Goal: Answer question/provide support: Share knowledge or assist other users

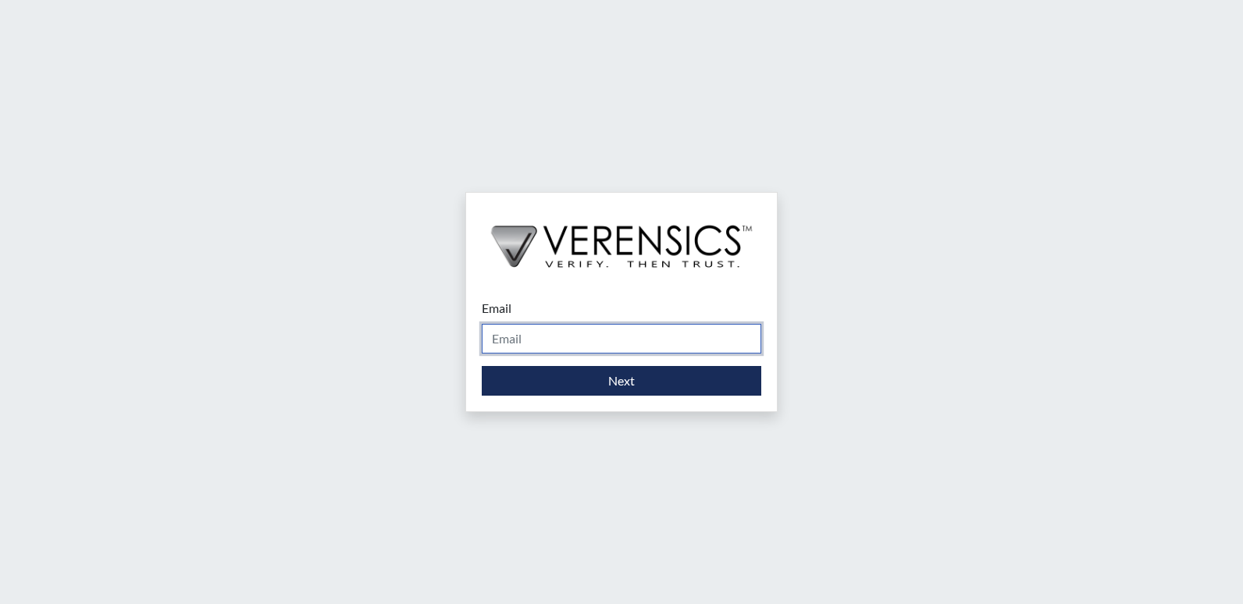
click at [507, 341] on input "Email" at bounding box center [622, 339] width 280 height 30
type input "[PERSON_NAME][EMAIL_ADDRESS][PERSON_NAME][DOMAIN_NAME]"
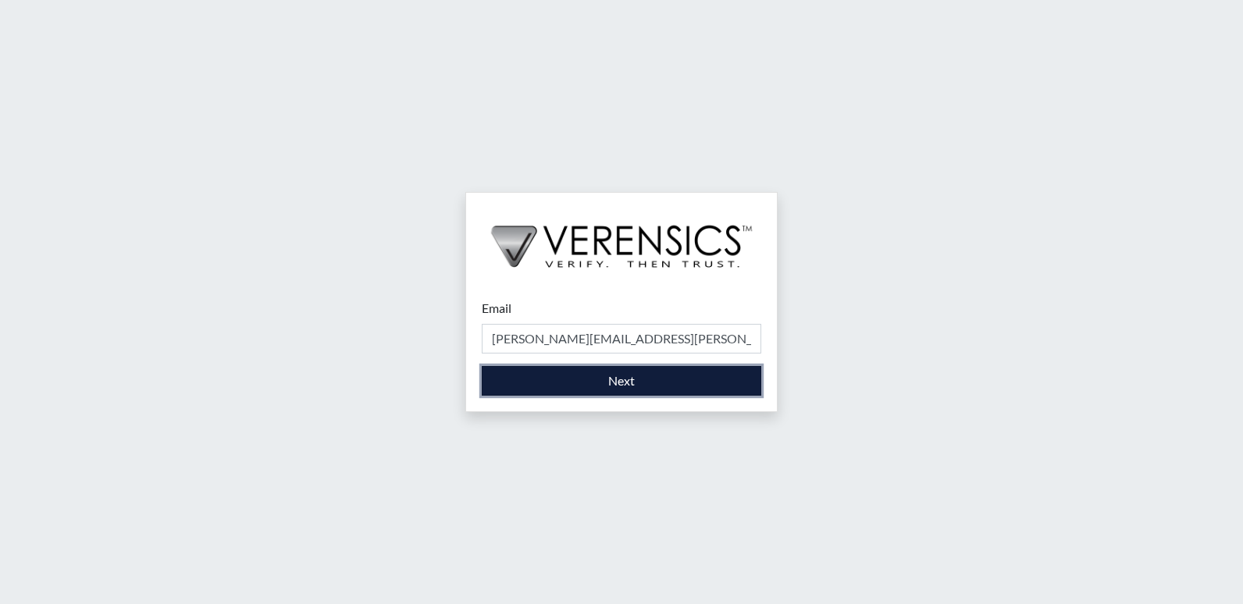
click at [543, 375] on button "Next" at bounding box center [622, 381] width 280 height 30
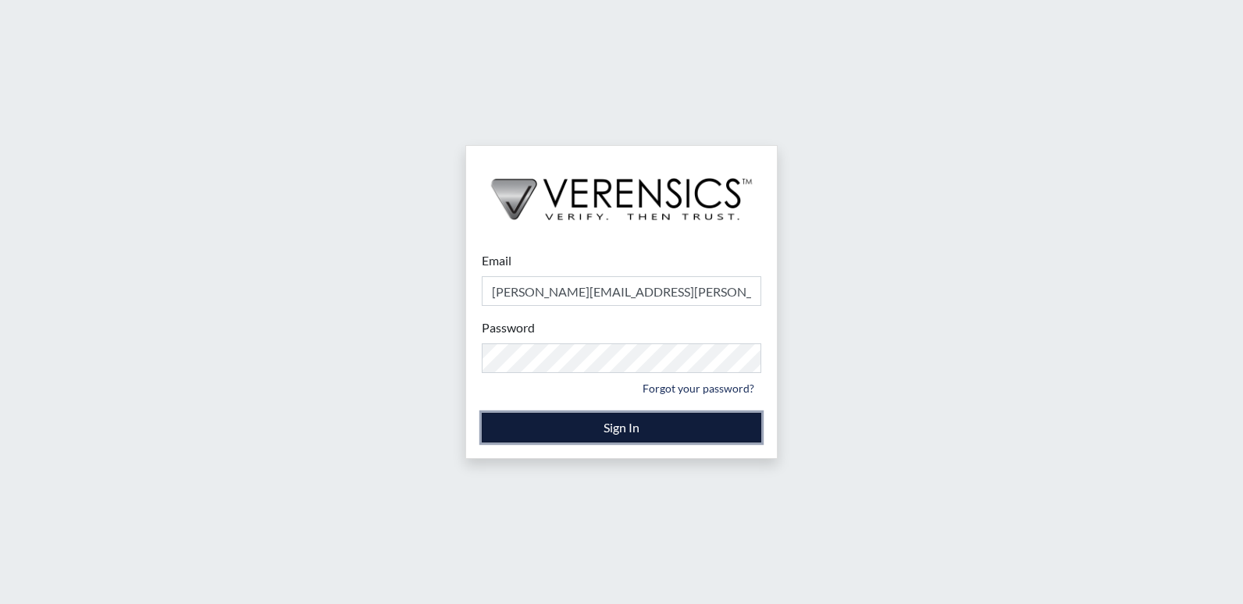
click at [623, 430] on button "Sign In" at bounding box center [622, 428] width 280 height 30
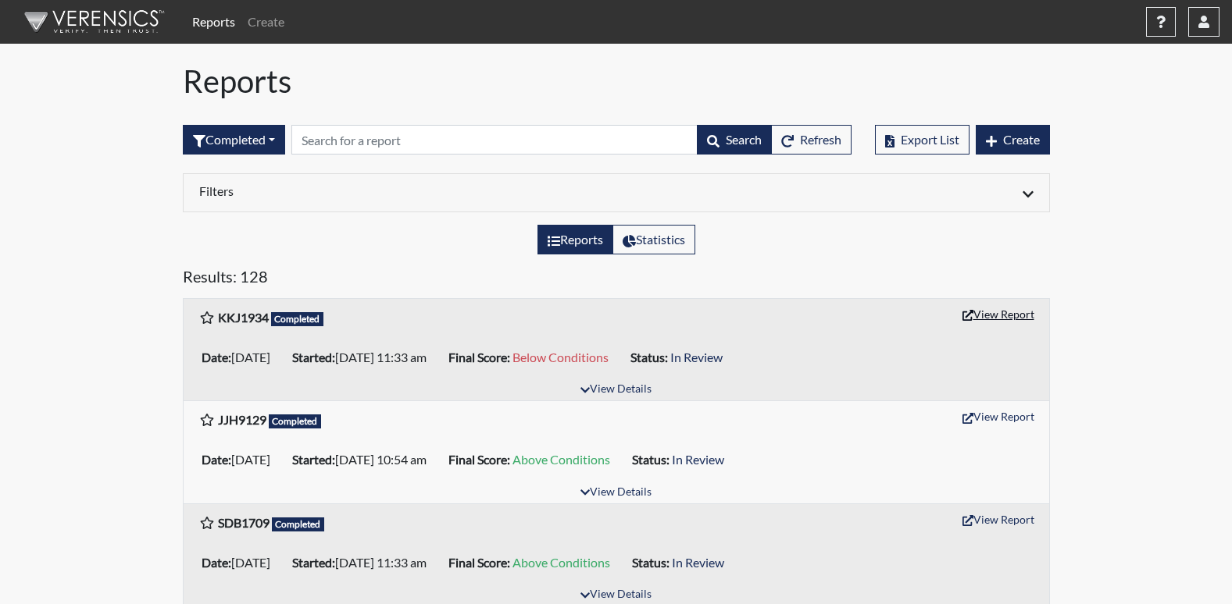
click at [1004, 311] on button "View Report" at bounding box center [998, 314] width 86 height 24
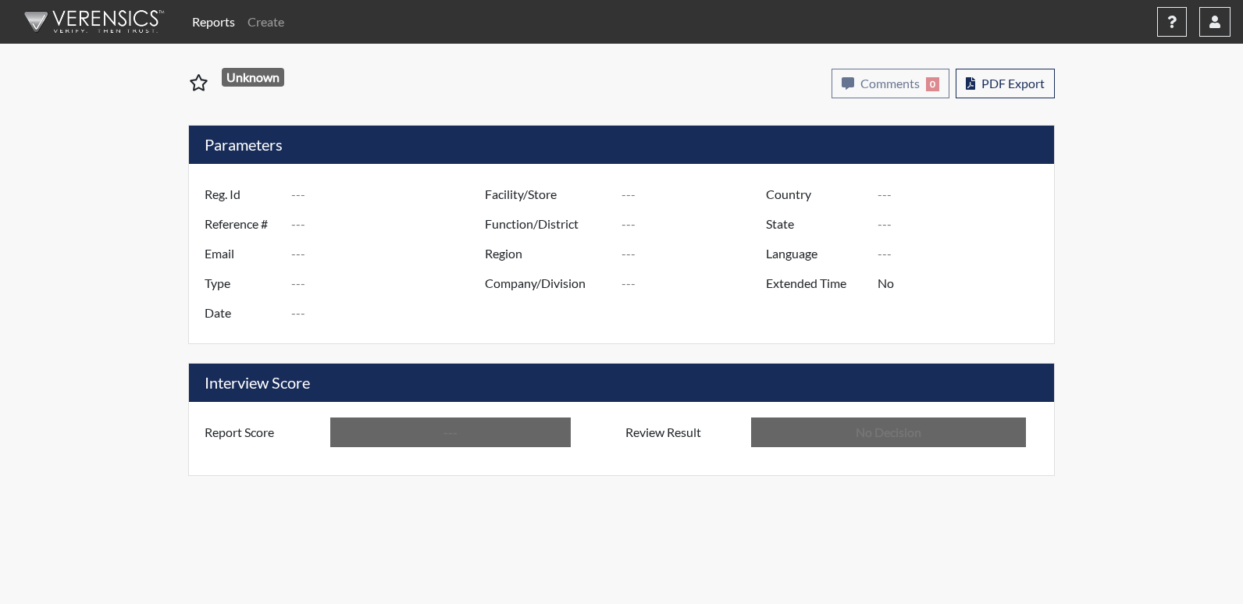
type input "KKJ1934"
type input "51047"
type input "---"
type input "Corrections Pre-Employment"
type input "Sep 2, 2025"
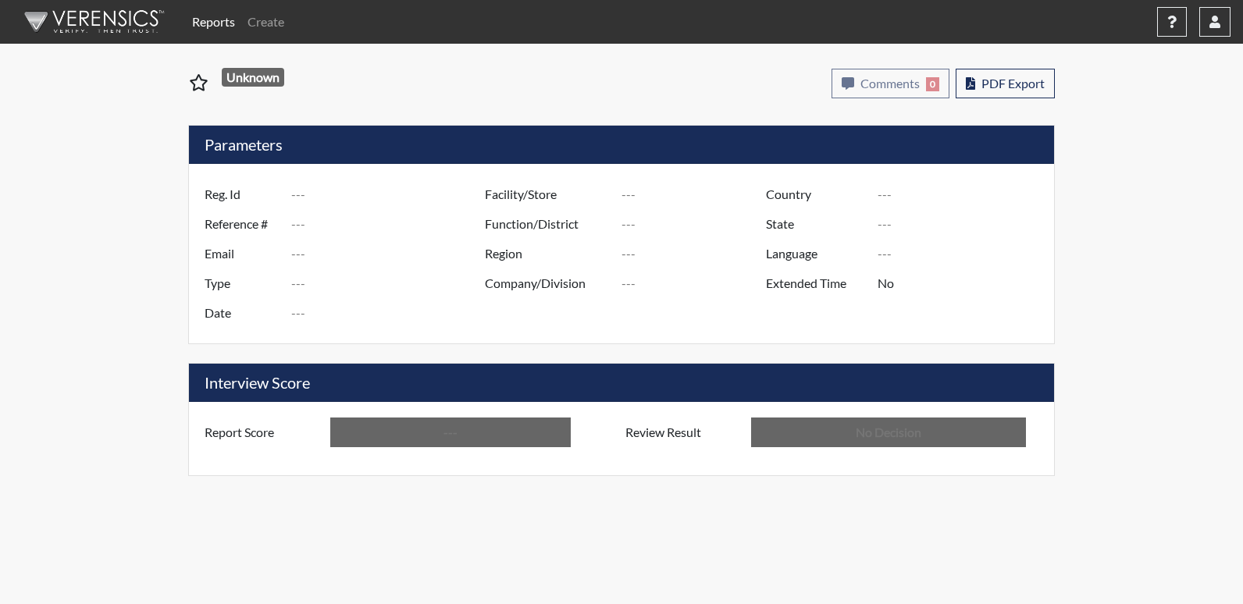
type input "Washington SP"
type input "North Region"
type input "United States"
type input "Georgia"
type input "English"
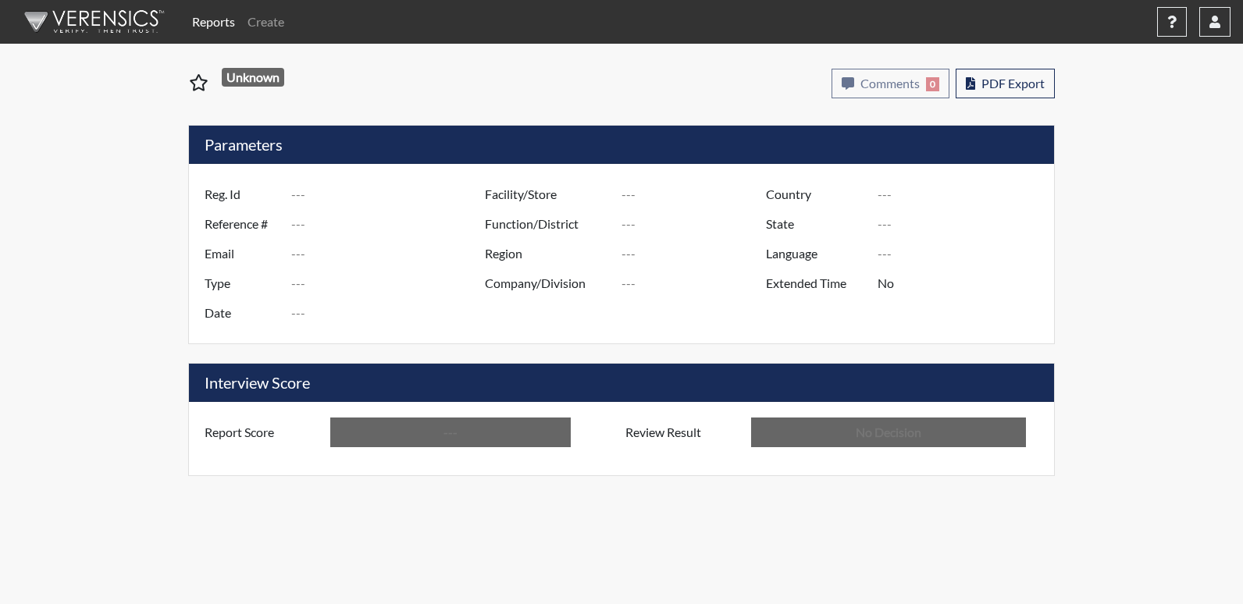
type input "Below Conditions"
type input "In Review"
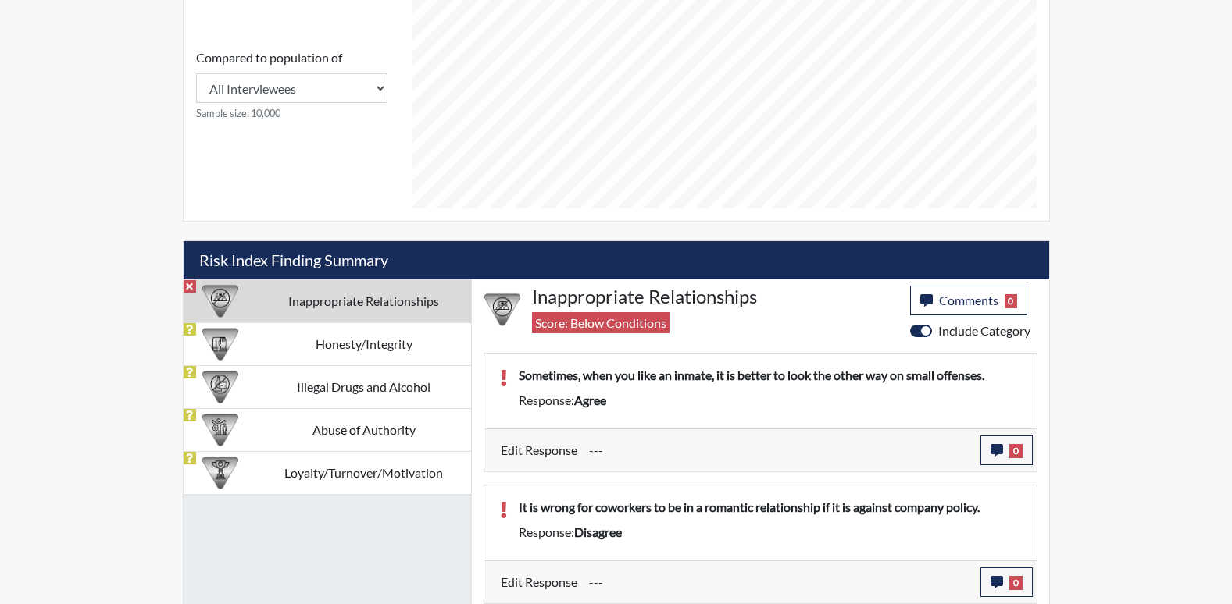
scroll to position [705, 0]
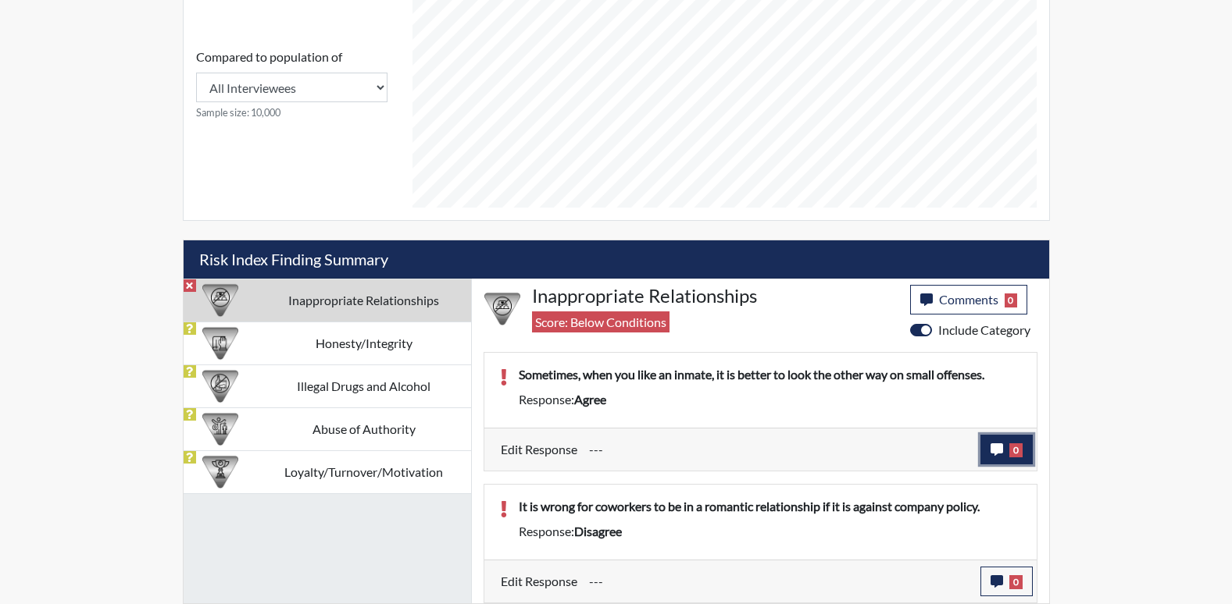
click at [1000, 448] on icon "button" at bounding box center [996, 450] width 12 height 12
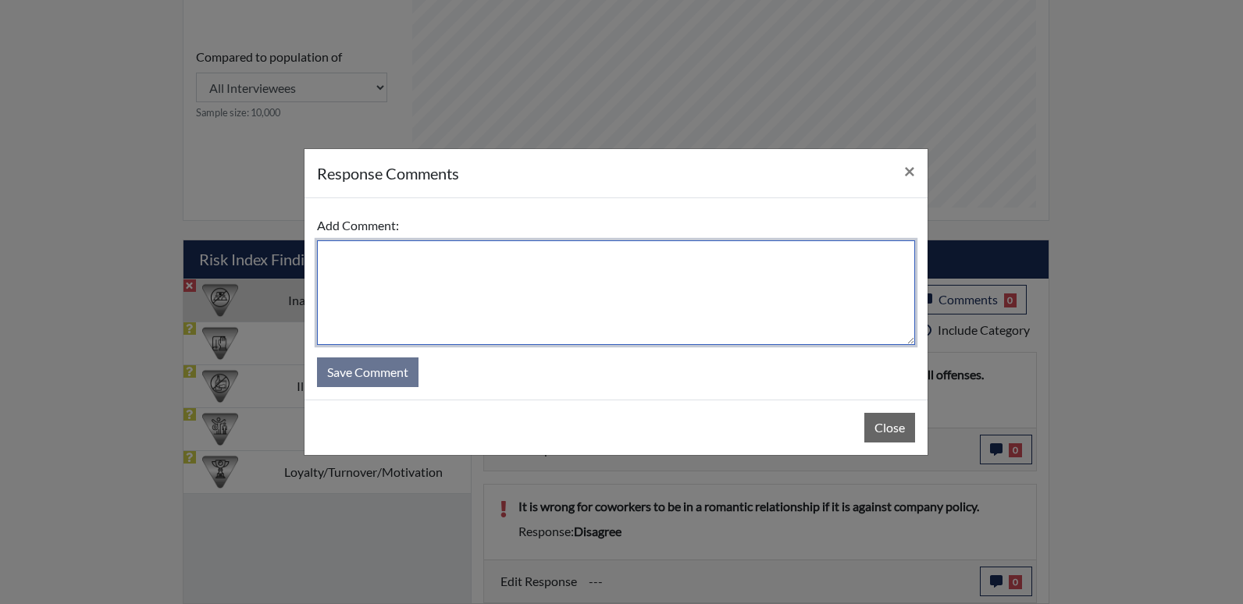
click at [365, 277] on textarea at bounding box center [616, 293] width 598 height 105
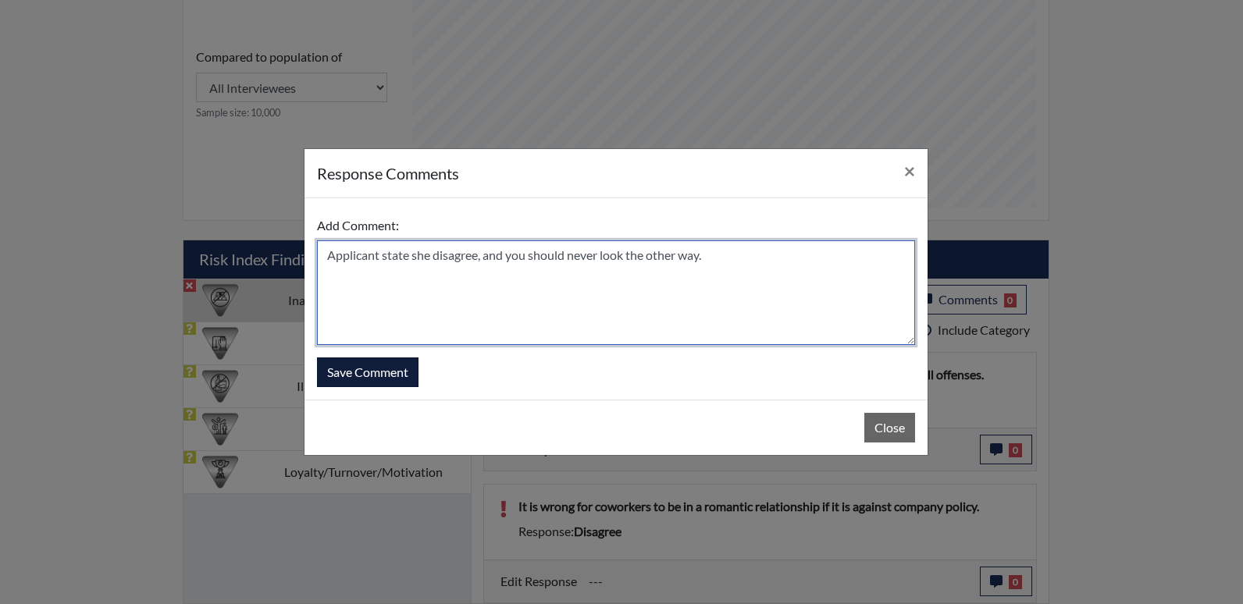
type textarea "Applicant state she disagree, and you should never look the other way."
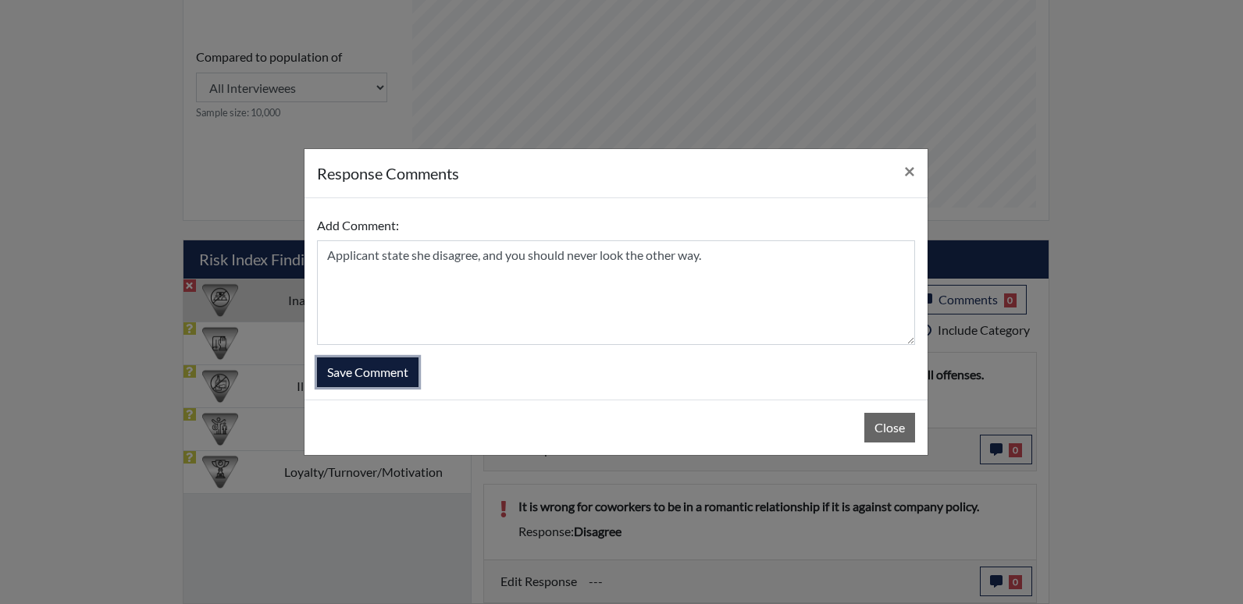
click at [380, 367] on button "Save Comment" at bounding box center [368, 373] width 102 height 30
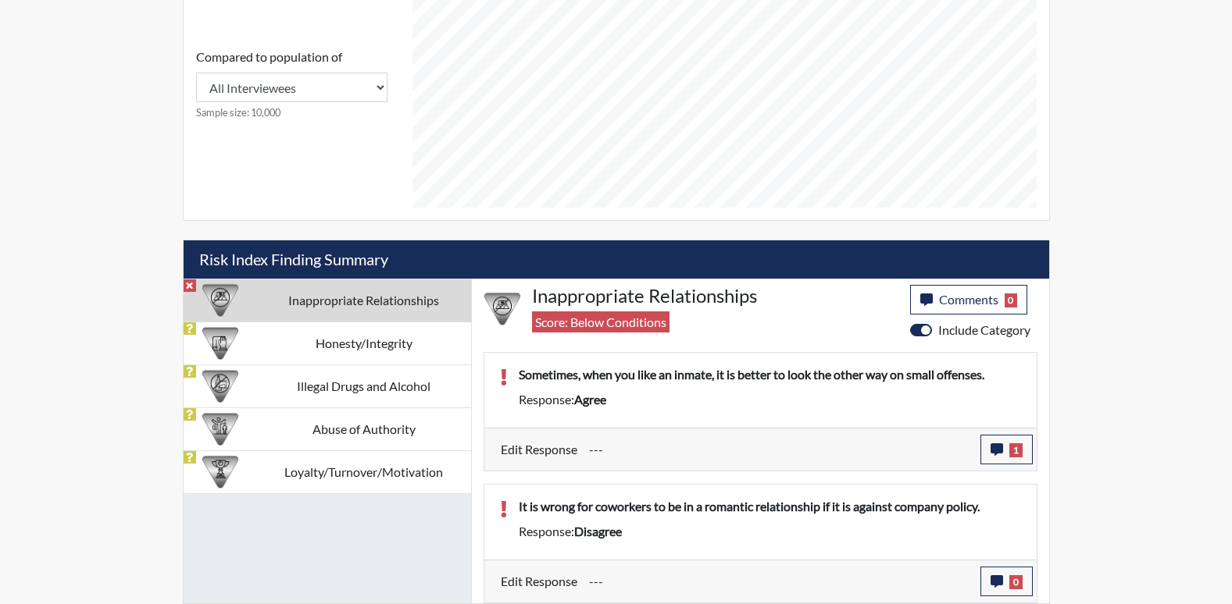
scroll to position [259, 649]
click at [1003, 583] on button "0" at bounding box center [1006, 582] width 52 height 30
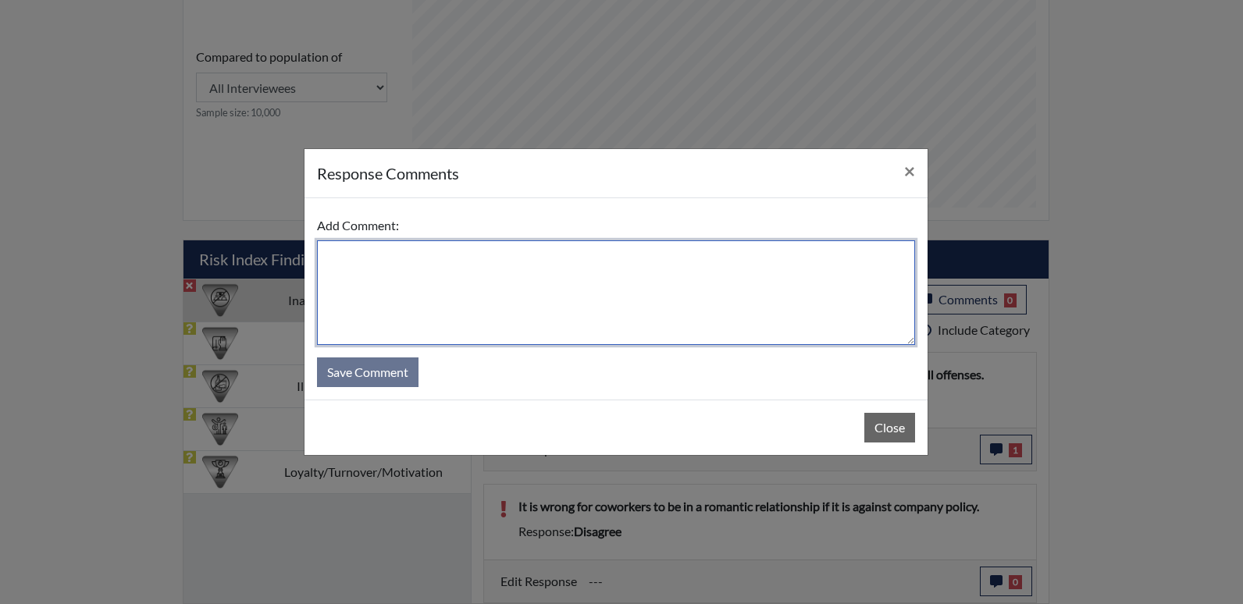
click at [344, 269] on textarea at bounding box center [616, 293] width 598 height 105
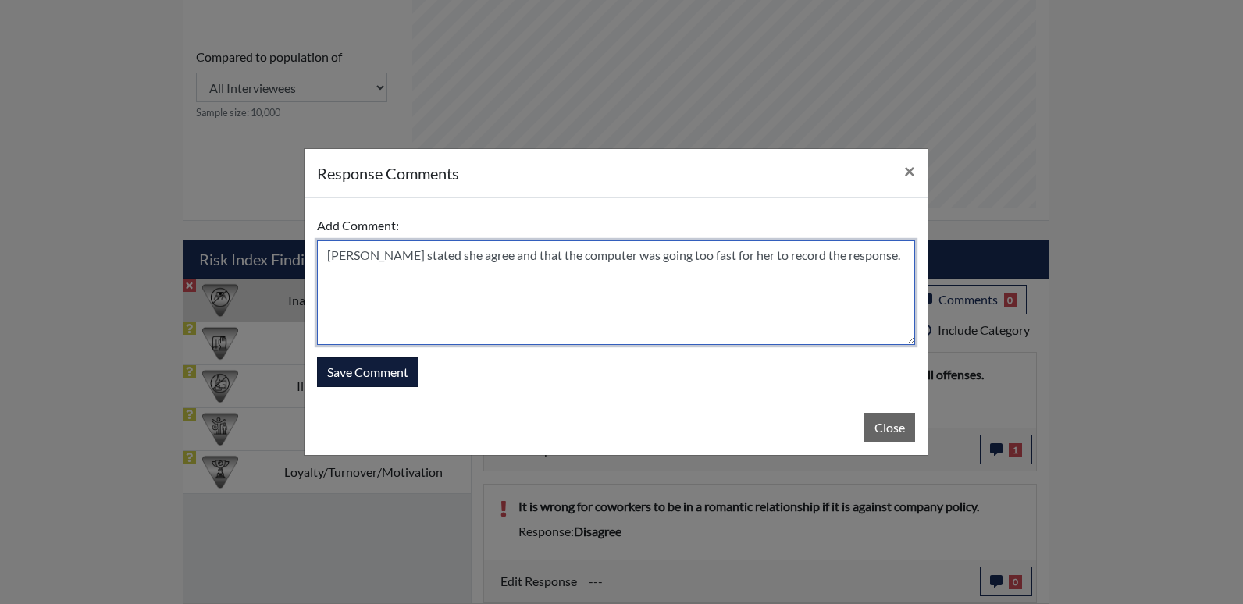
type textarea "Applicant stated she agree and that the computer was going too fast for her to …"
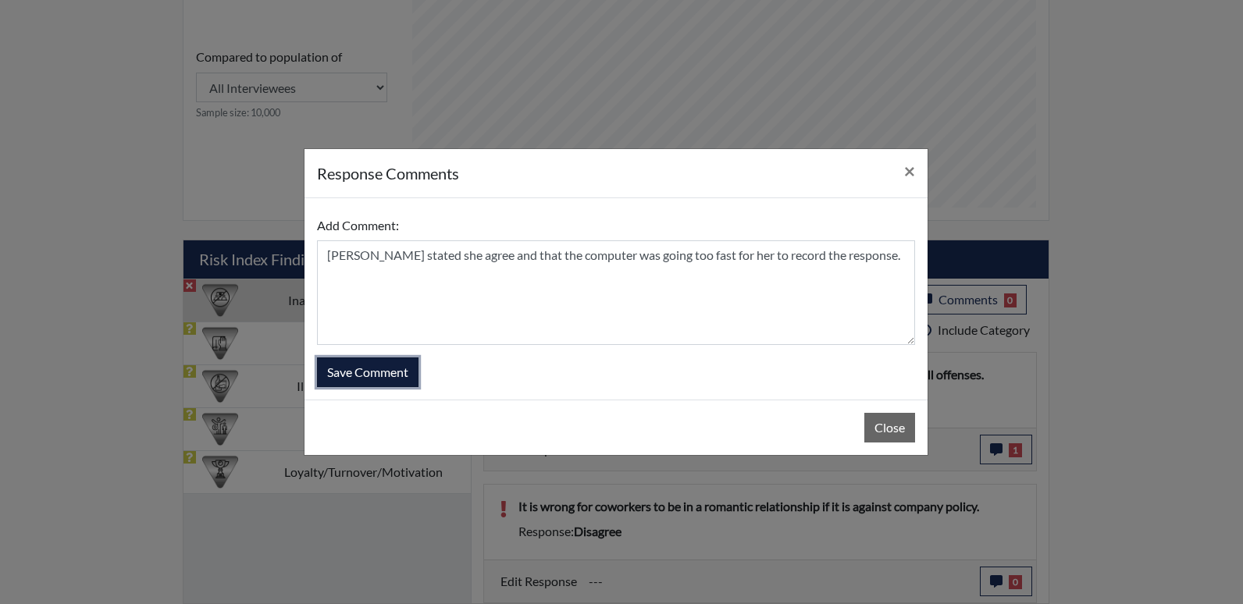
click at [348, 367] on button "Save Comment" at bounding box center [368, 373] width 102 height 30
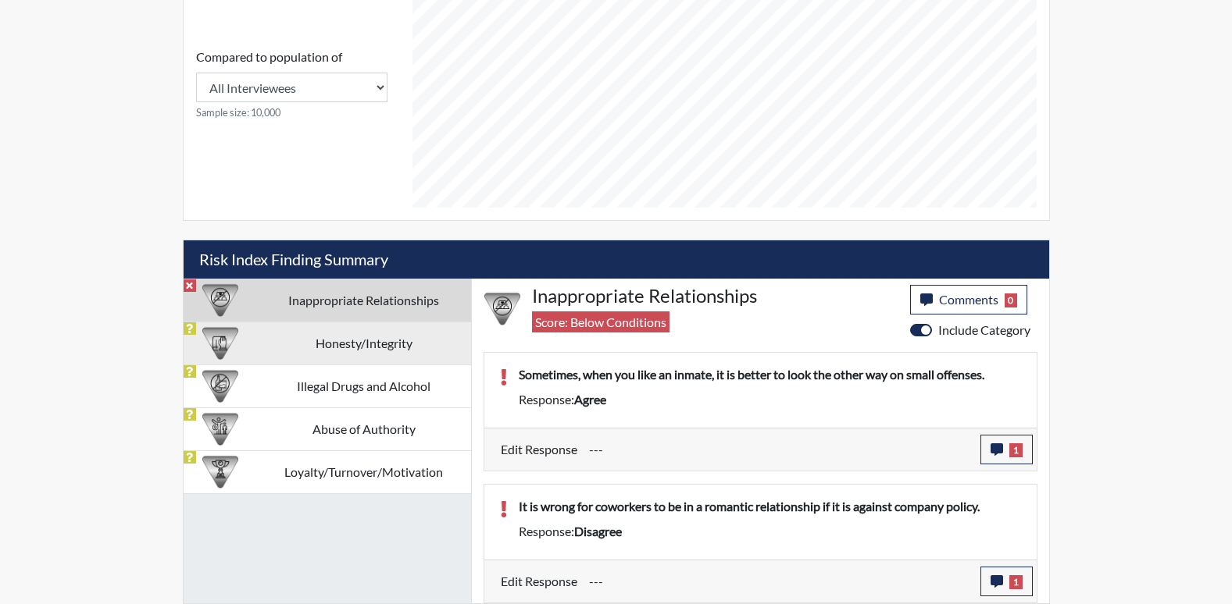
click at [386, 343] on td "Honesty/Integrity" at bounding box center [364, 343] width 214 height 43
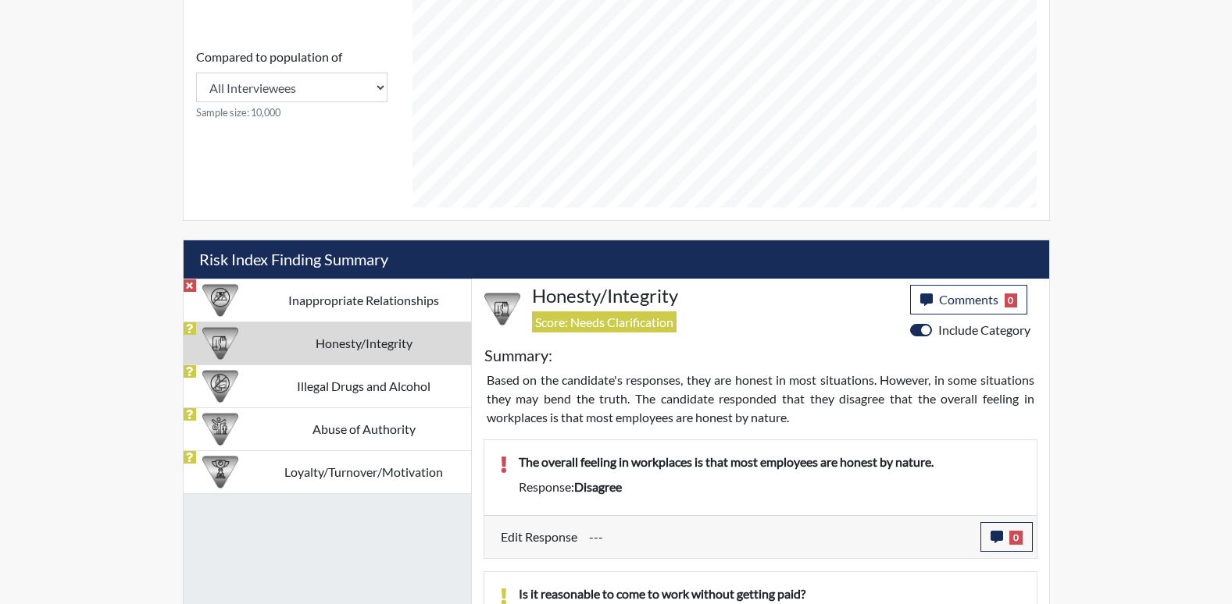
scroll to position [783, 0]
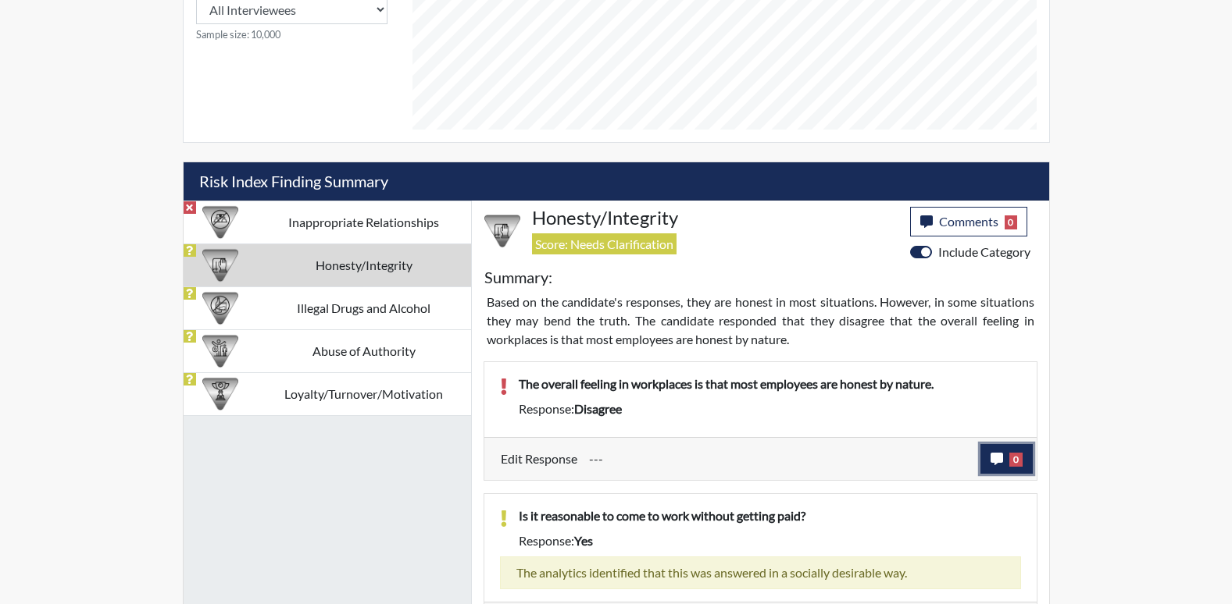
click at [996, 464] on icon "button" at bounding box center [996, 459] width 12 height 12
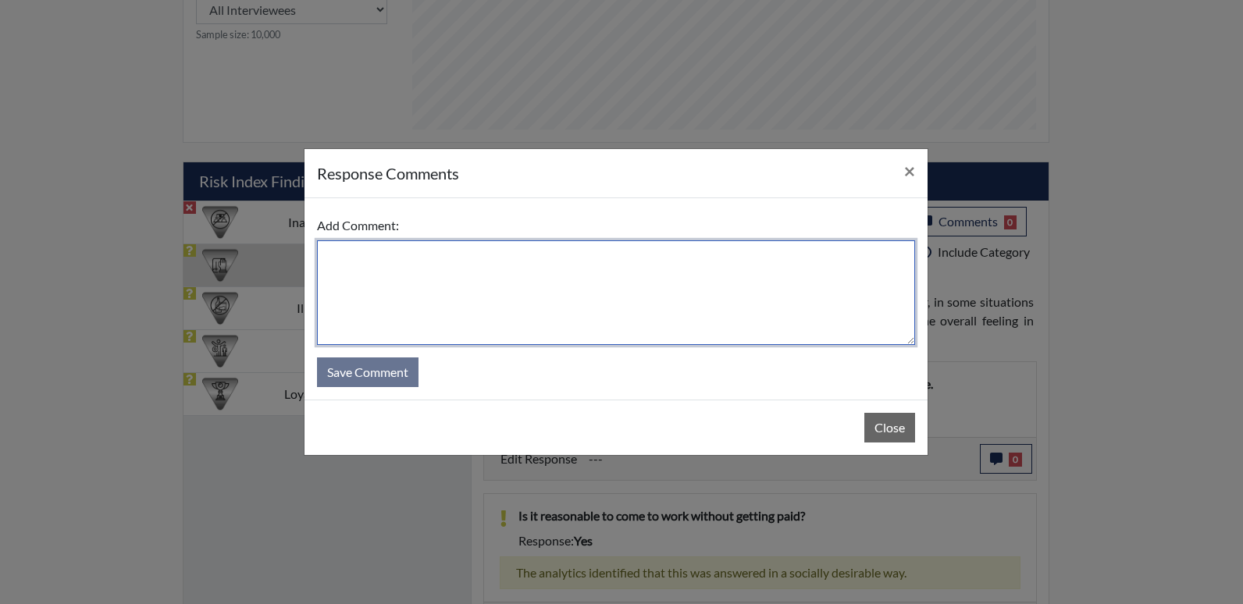
click at [369, 274] on textarea at bounding box center [616, 293] width 598 height 105
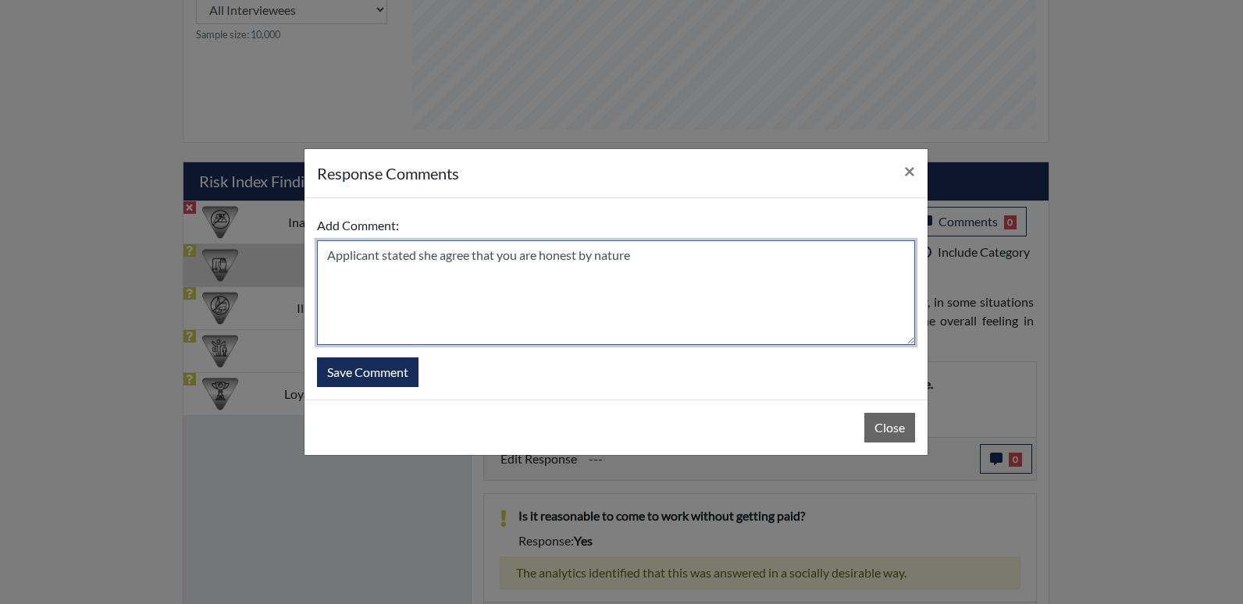
click at [640, 260] on textarea "Applicant stated she agree that you are honest by nature" at bounding box center [616, 293] width 598 height 105
type textarea "Applicant stated she agree that you are honest by nature."
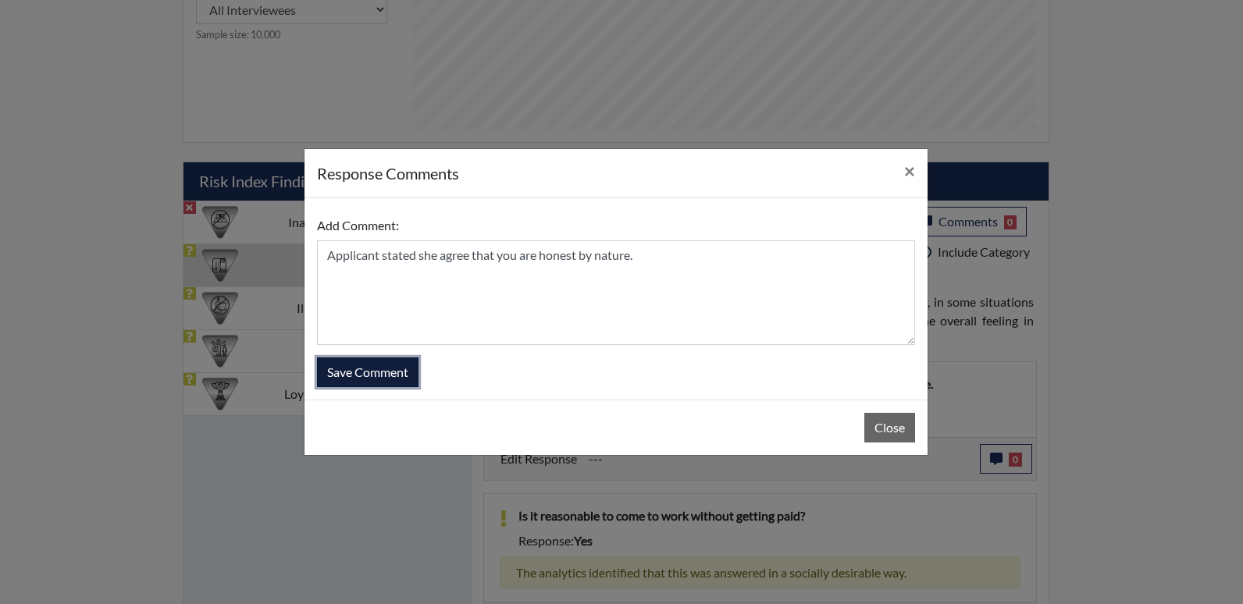
click at [364, 369] on button "Save Comment" at bounding box center [368, 373] width 102 height 30
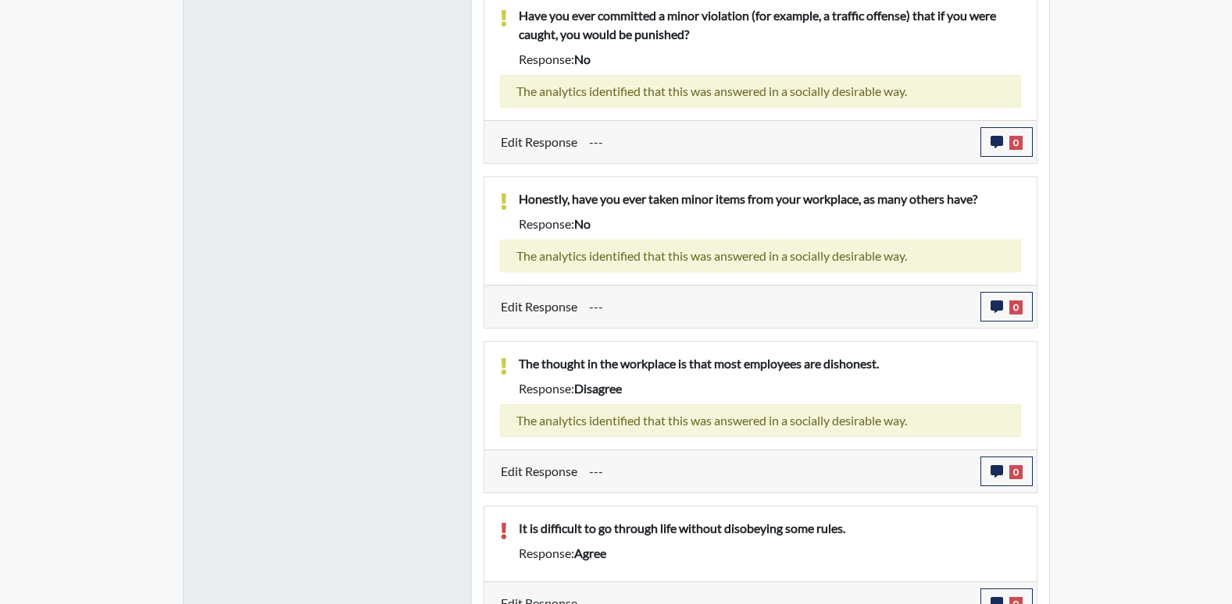
scroll to position [1471, 0]
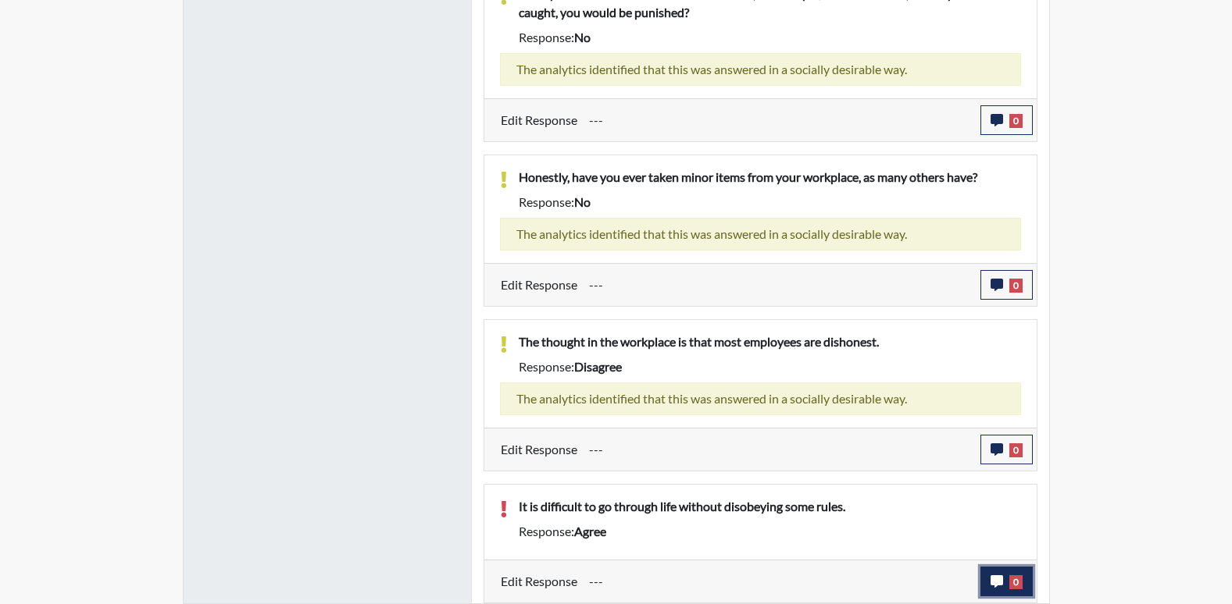
click at [998, 585] on icon "button" at bounding box center [996, 582] width 12 height 12
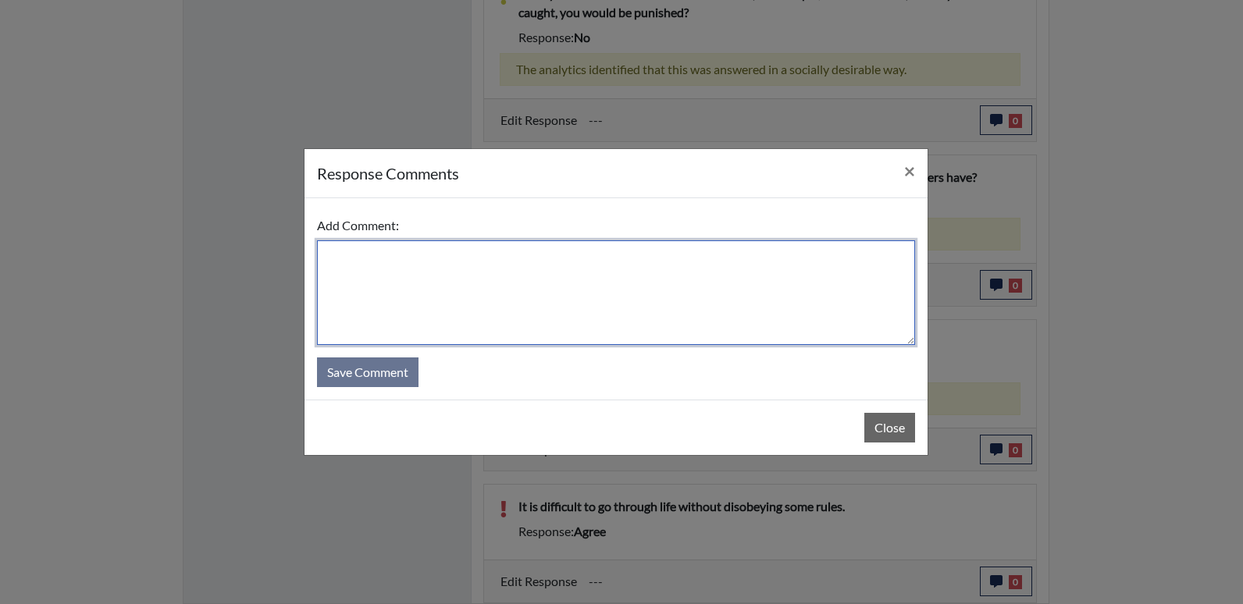
click at [353, 268] on textarea at bounding box center [616, 293] width 598 height 105
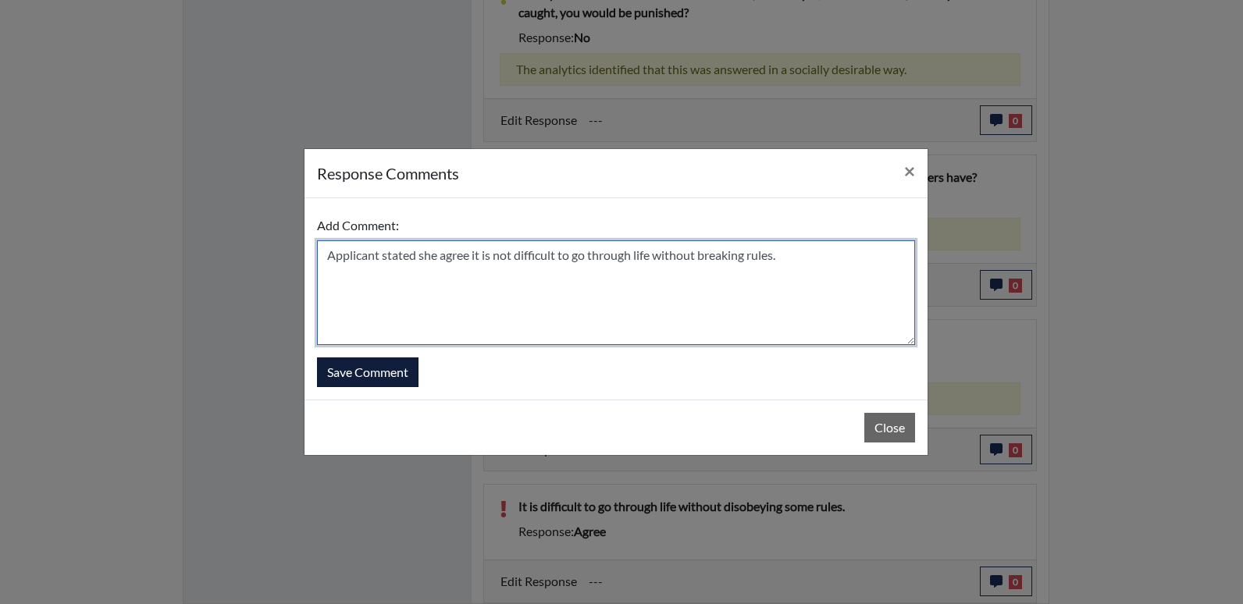
type textarea "Applicant stated she agree it is not difficult to go through life without break…"
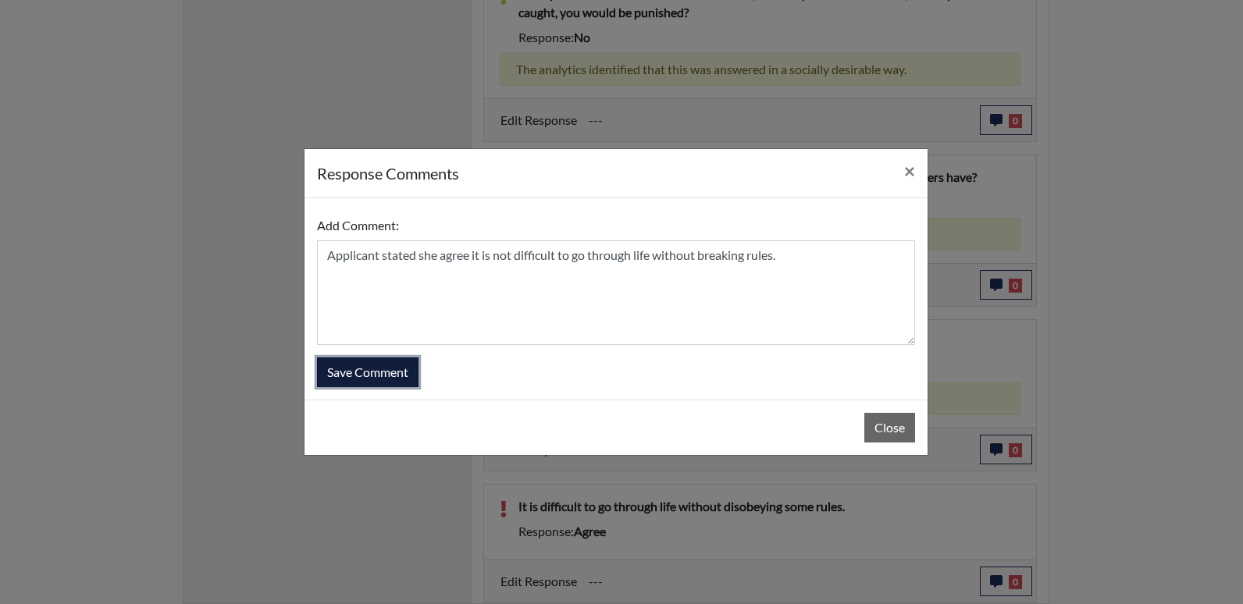
click at [394, 369] on button "Save Comment" at bounding box center [368, 373] width 102 height 30
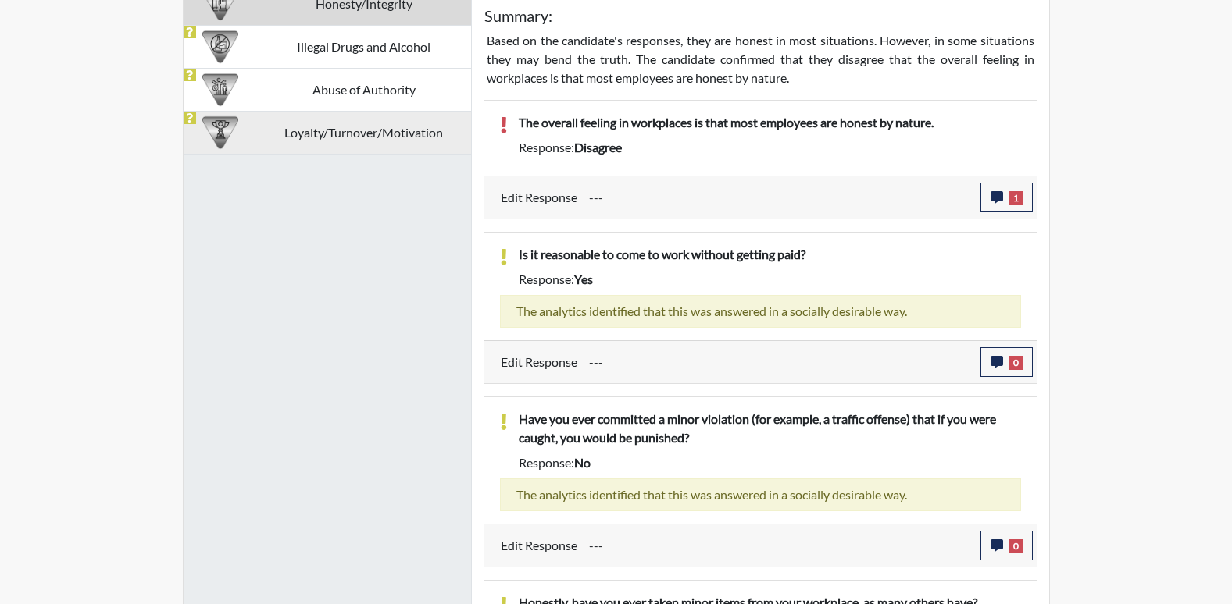
scroll to position [846, 0]
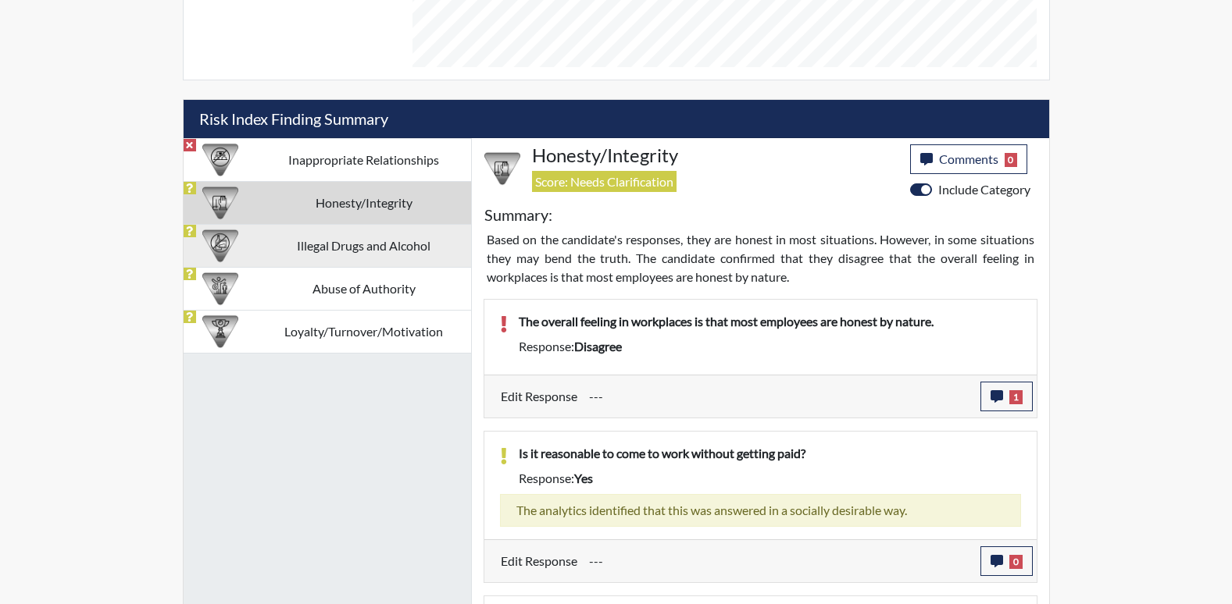
click at [348, 248] on td "Illegal Drugs and Alcohol" at bounding box center [364, 245] width 214 height 43
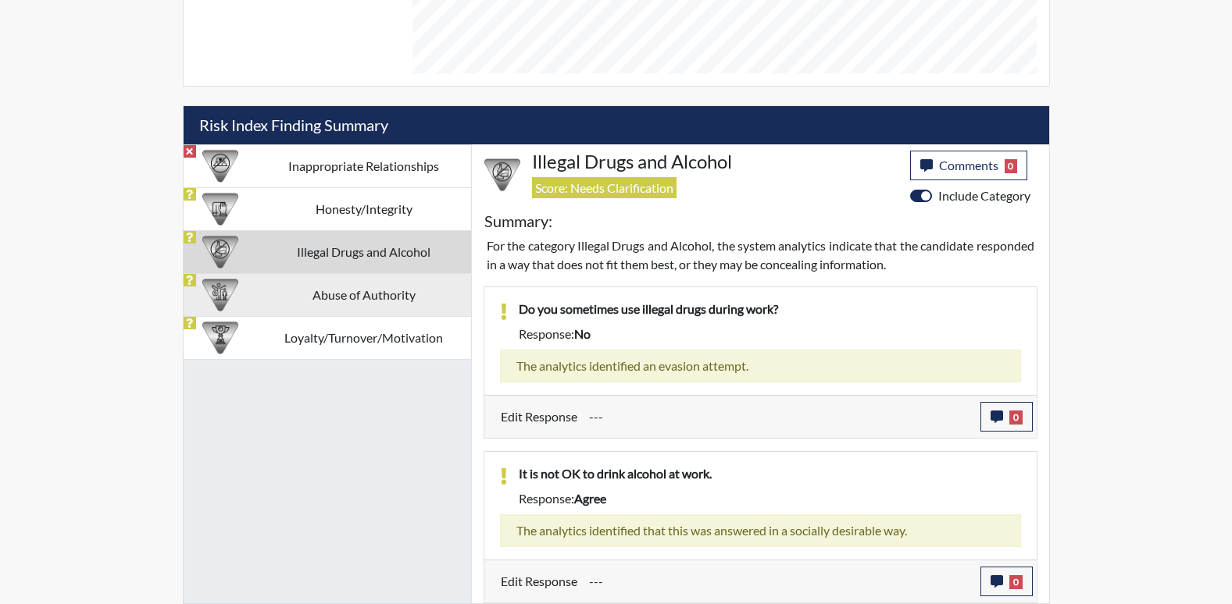
click at [415, 303] on td "Abuse of Authority" at bounding box center [364, 294] width 214 height 43
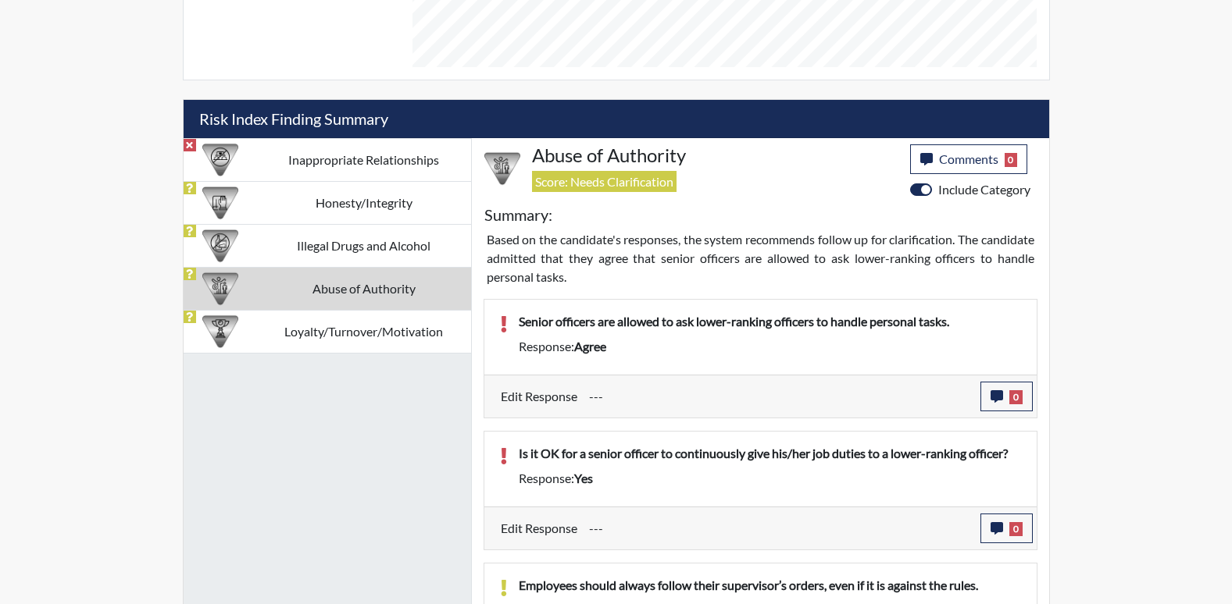
click at [604, 403] on input "---" at bounding box center [779, 397] width 380 height 30
click at [604, 394] on input "---" at bounding box center [779, 397] width 380 height 30
click at [992, 392] on icon "button" at bounding box center [996, 396] width 12 height 12
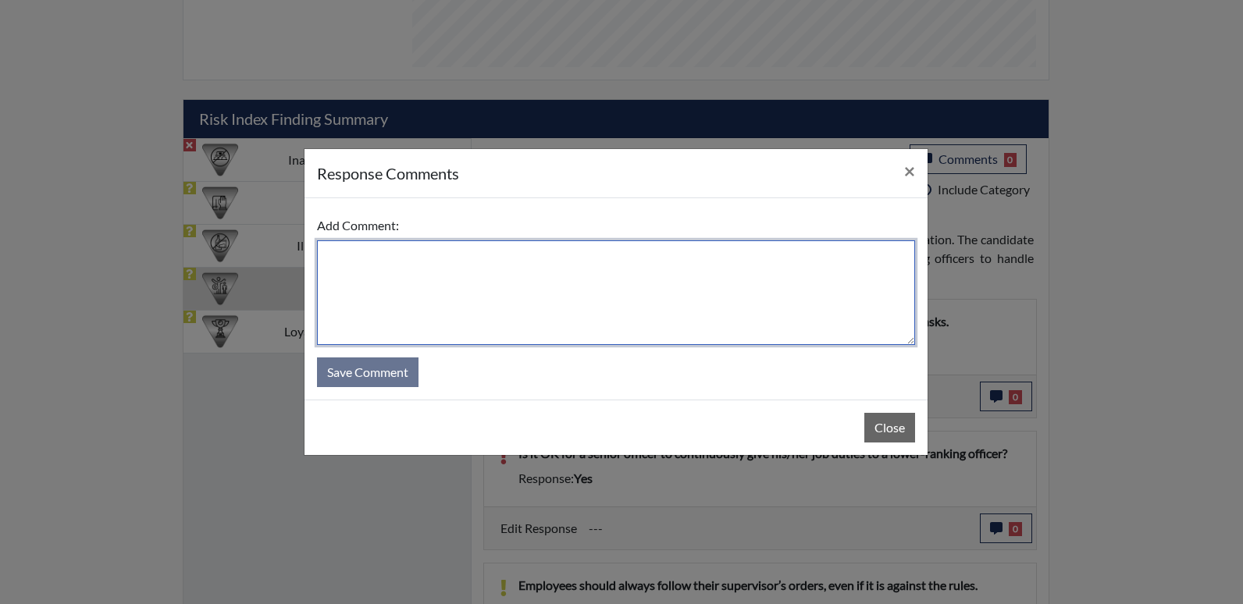
click at [358, 260] on textarea at bounding box center [616, 293] width 598 height 105
click at [437, 258] on textarea "Applicant disagree" at bounding box center [616, 293] width 598 height 105
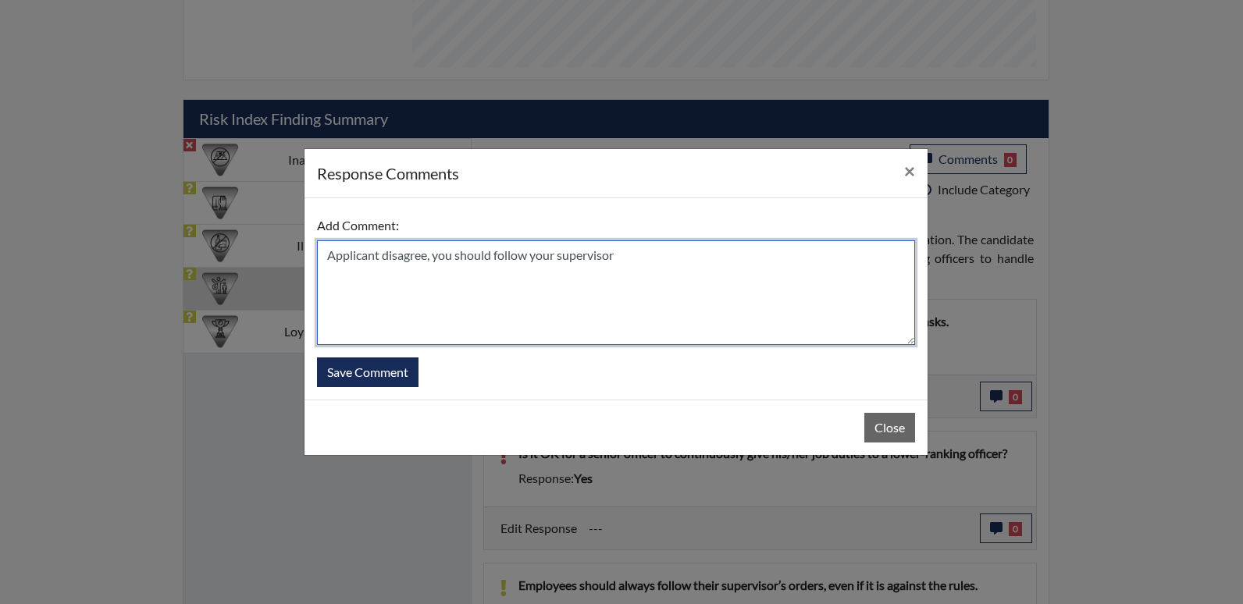
click at [627, 262] on textarea "Applicant disagree, you should follow your supervisor" at bounding box center [616, 293] width 598 height 105
type textarea "Applicant disagree, you should follow your supervisor and not a senior officer"
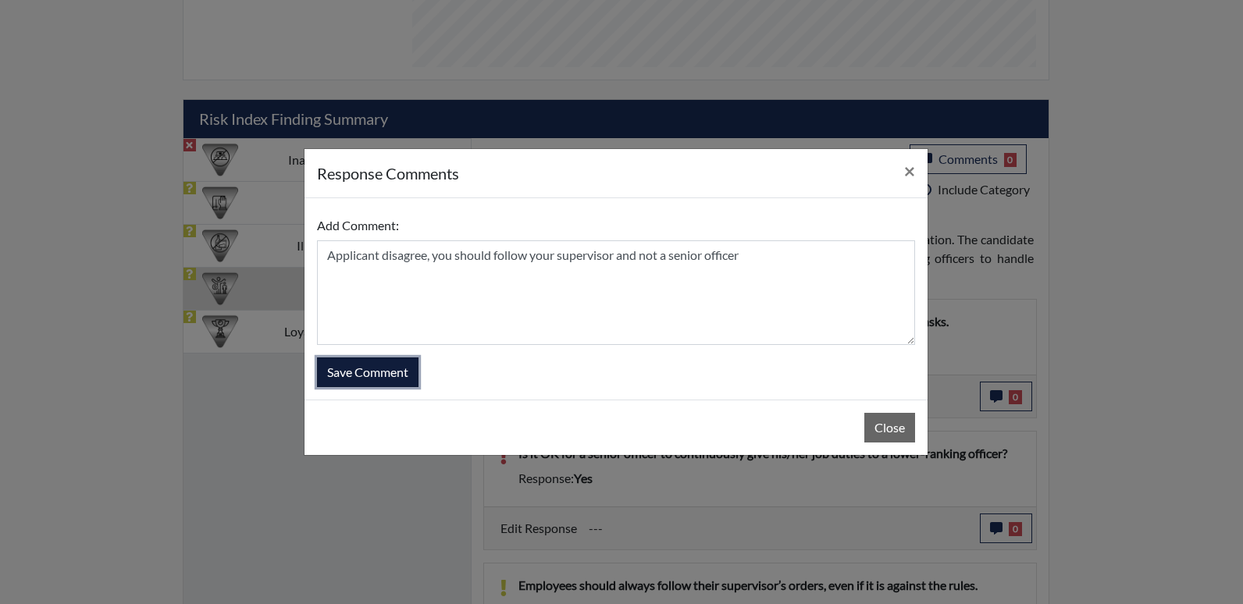
click at [390, 373] on button "Save Comment" at bounding box center [368, 373] width 102 height 30
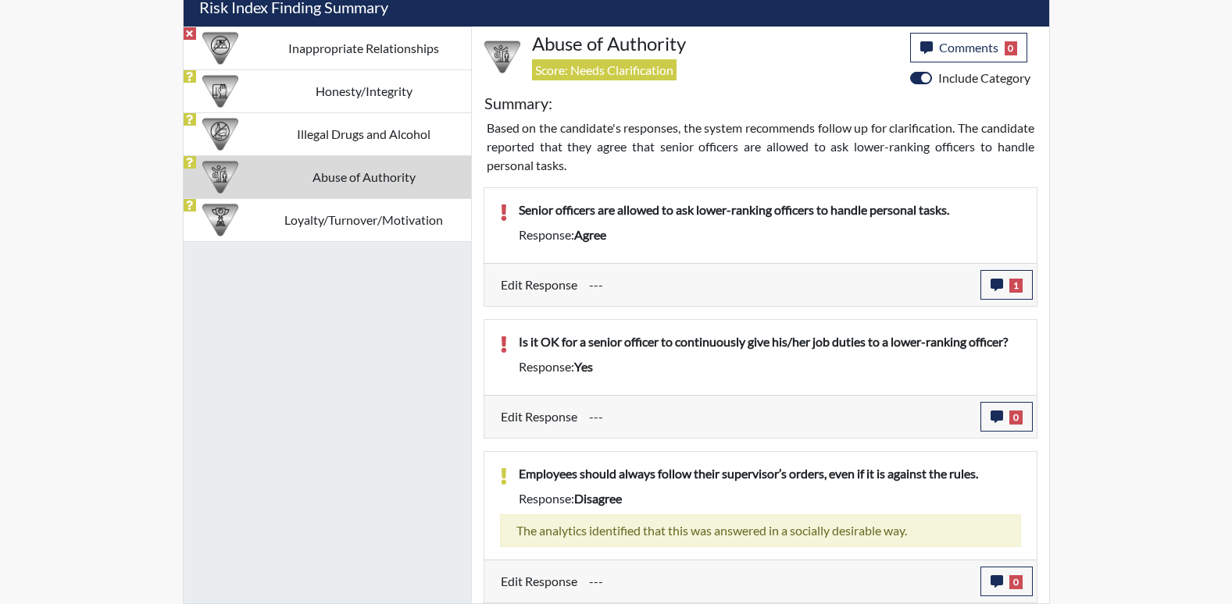
scroll to position [259, 649]
click at [986, 418] on button "0" at bounding box center [1006, 417] width 52 height 30
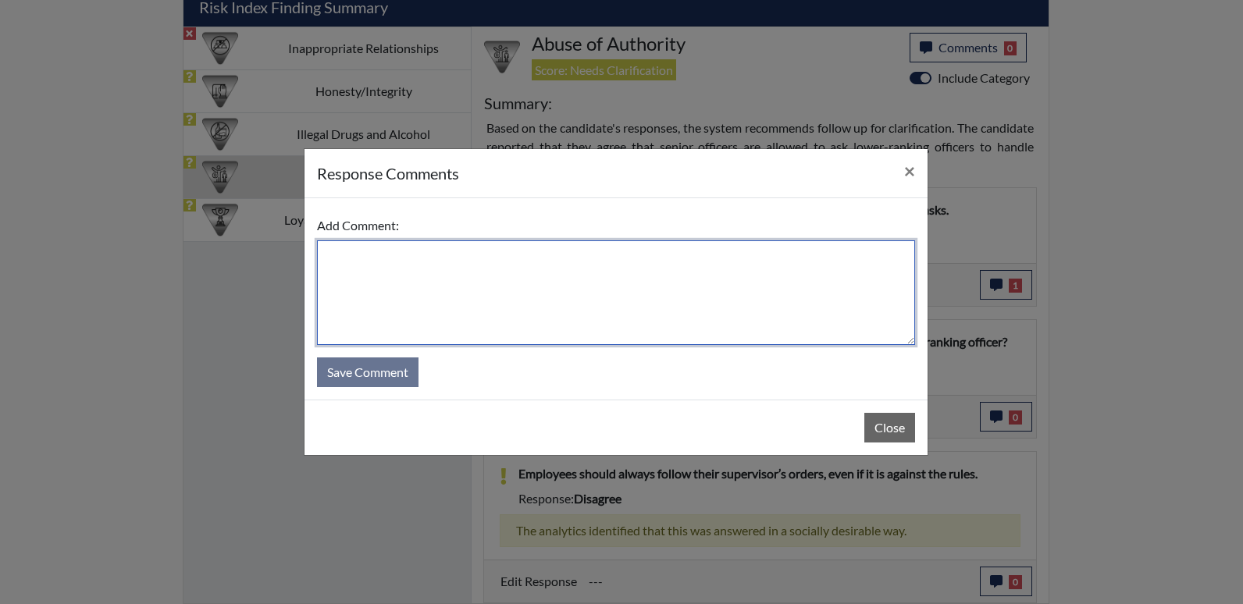
click at [358, 263] on textarea at bounding box center [616, 293] width 598 height 105
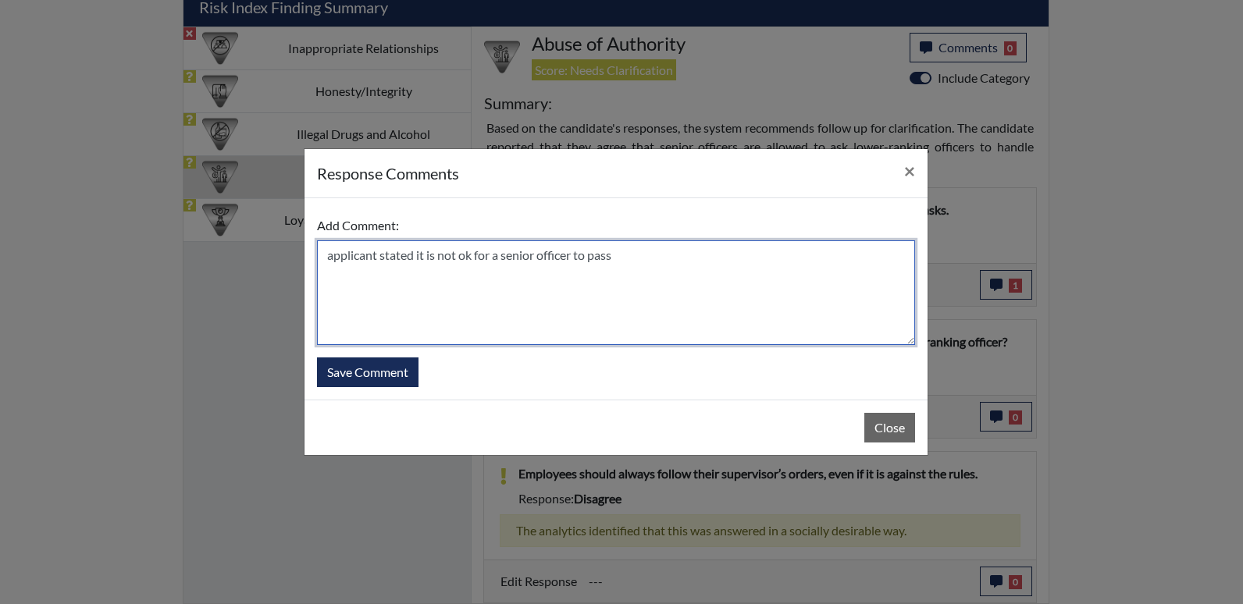
click at [332, 254] on textarea "applicant stated it is not ok for a senior officer to pass" at bounding box center [616, 293] width 598 height 105
click at [626, 255] on textarea "Applicant stated it is not ok for a senior officer to pass" at bounding box center [616, 293] width 598 height 105
type textarea "Applicant stated it is not ok for a senior officer to pass his/her duties"
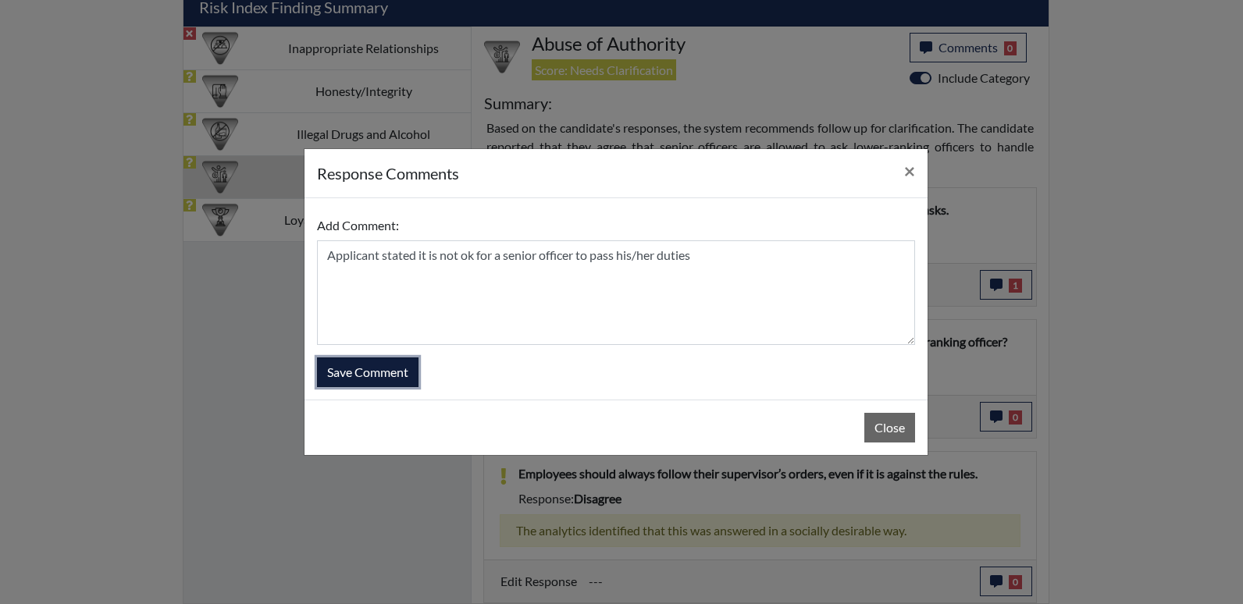
click at [366, 370] on button "Save Comment" at bounding box center [368, 373] width 102 height 30
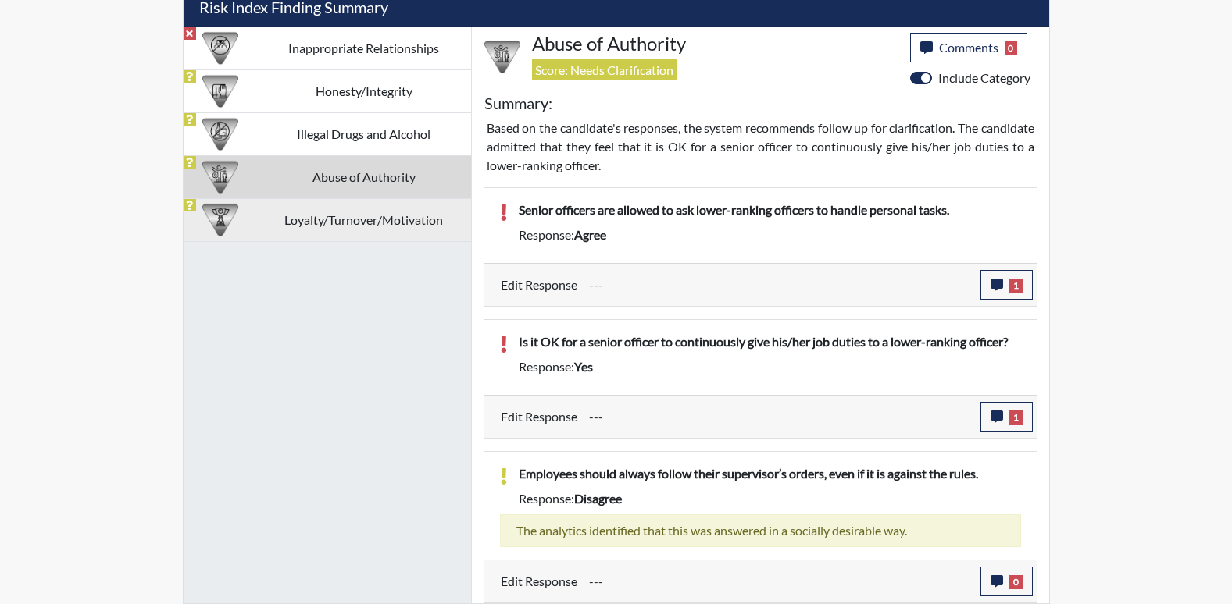
click at [423, 226] on td "Loyalty/Turnover/Motivation" at bounding box center [364, 219] width 214 height 43
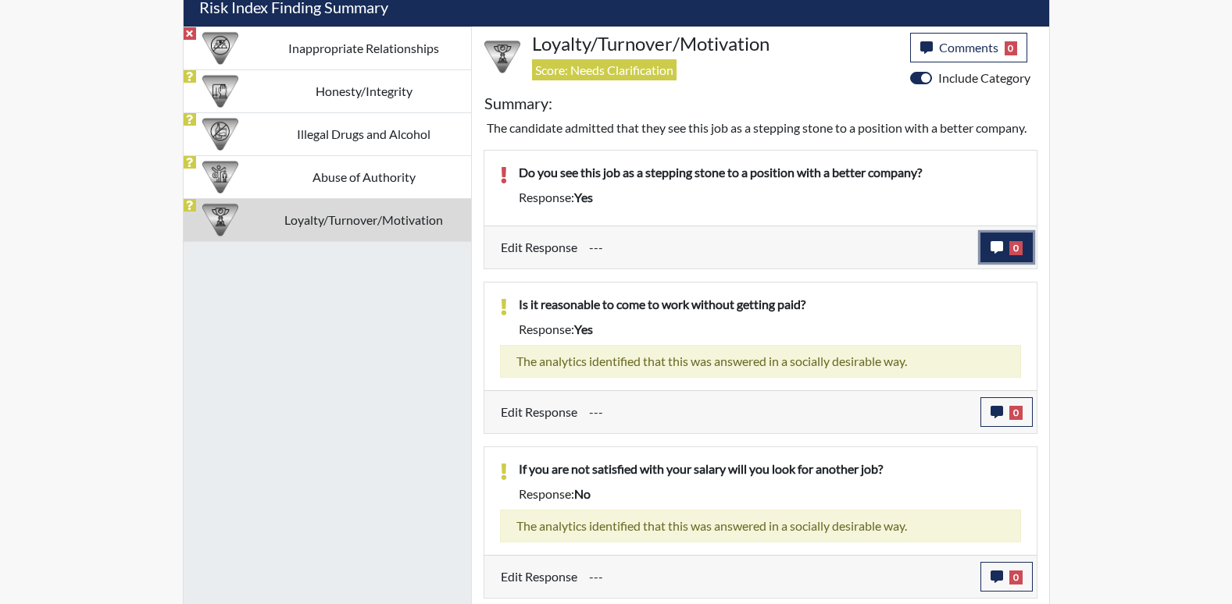
click at [994, 246] on icon "button" at bounding box center [996, 247] width 12 height 12
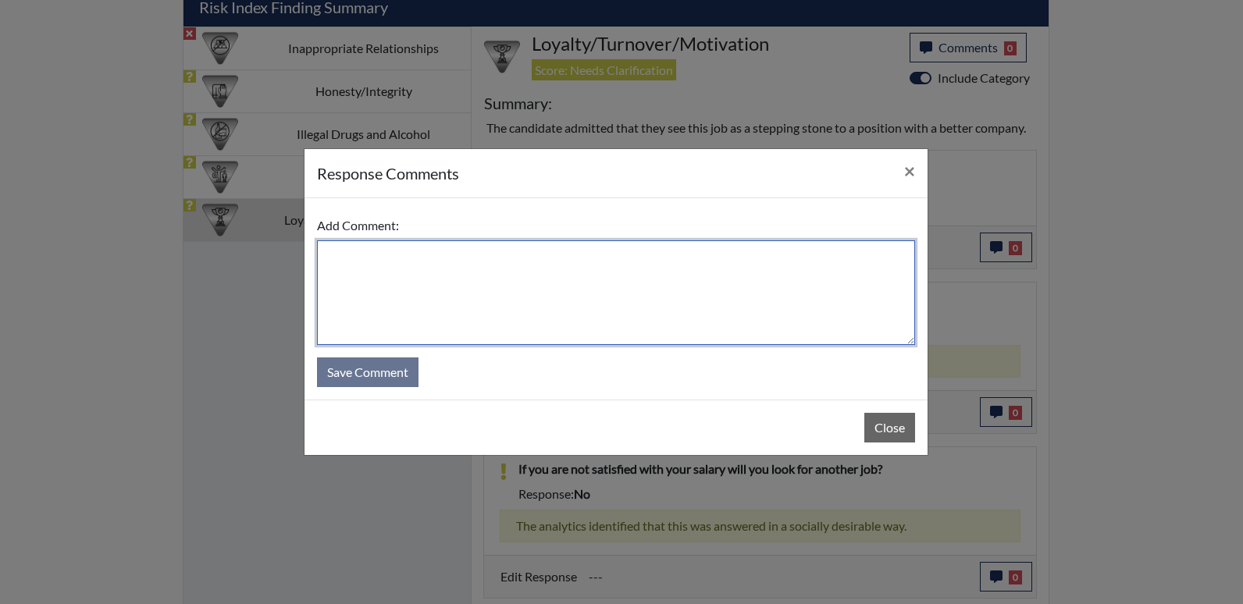
click at [366, 275] on textarea at bounding box center [616, 293] width 598 height 105
type textarea "N"
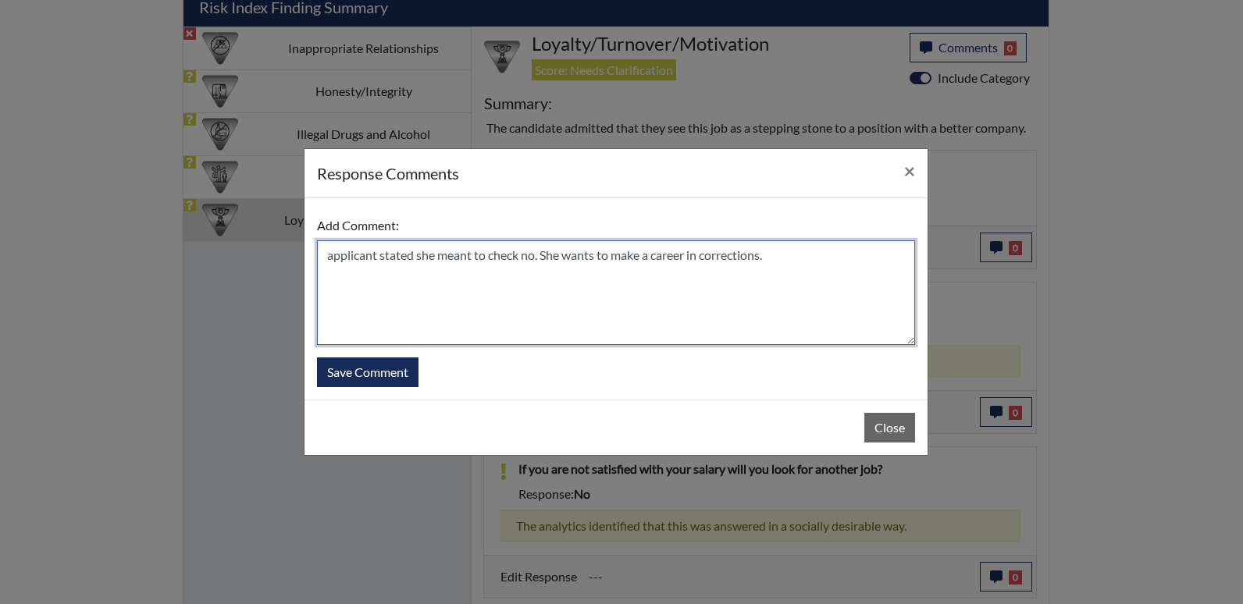
click at [332, 255] on textarea "applicant stated she meant to check no. She wants to make a career in correctio…" at bounding box center [616, 293] width 598 height 105
type textarea "Applicant stated she meant to check no. She wants to make a career in correctio…"
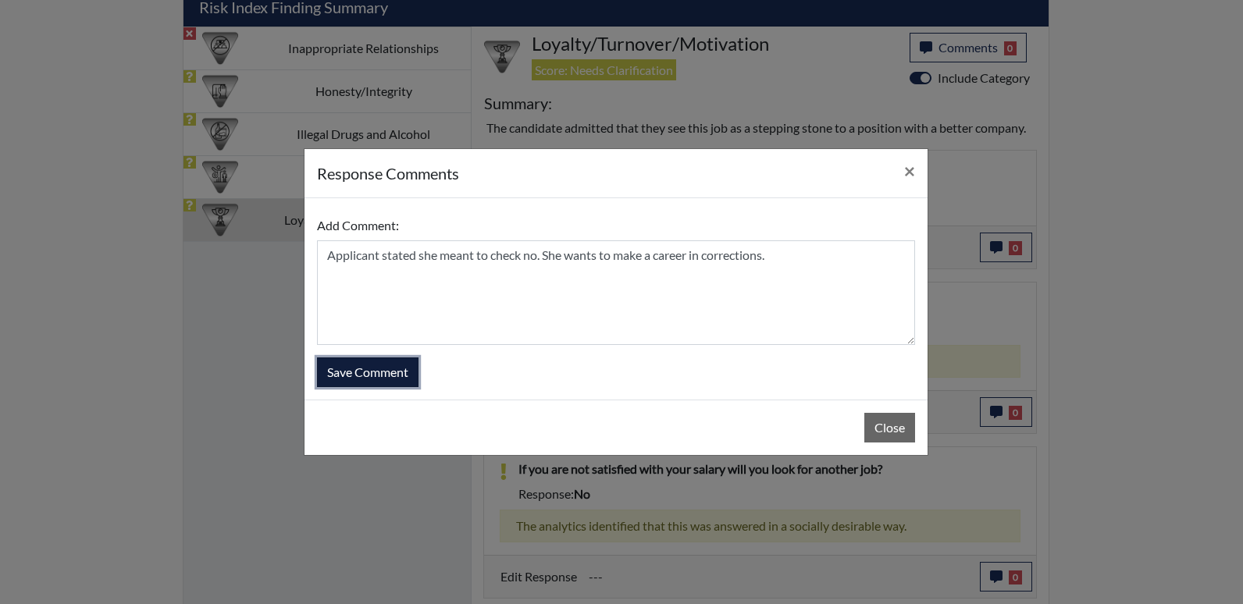
click at [381, 363] on button "Save Comment" at bounding box center [368, 373] width 102 height 30
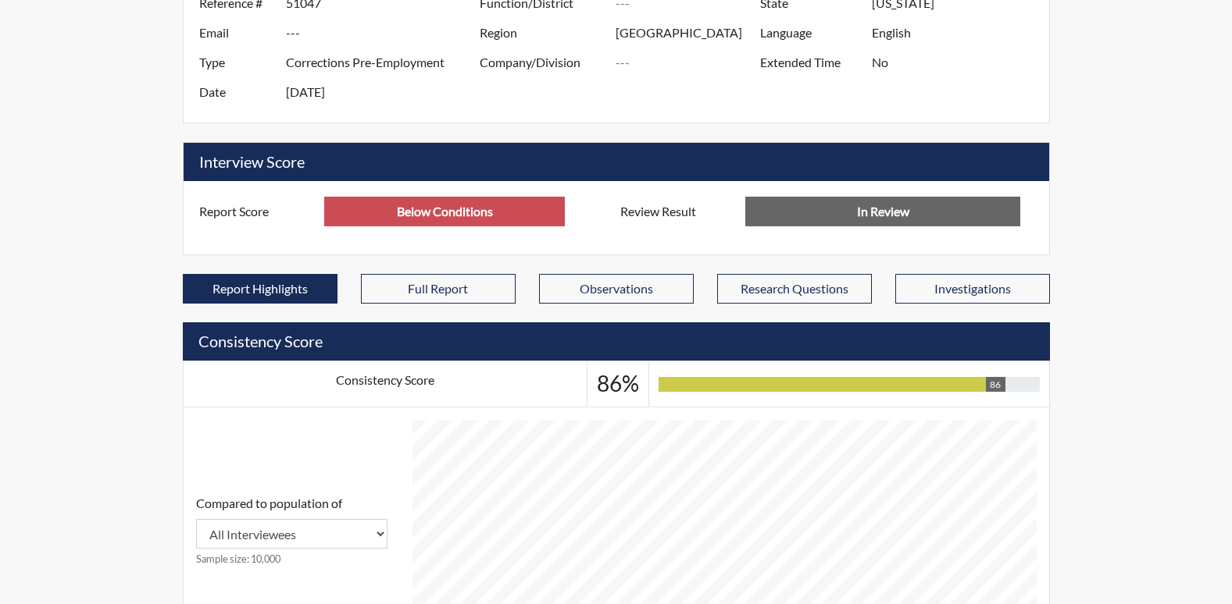
scroll to position [0, 0]
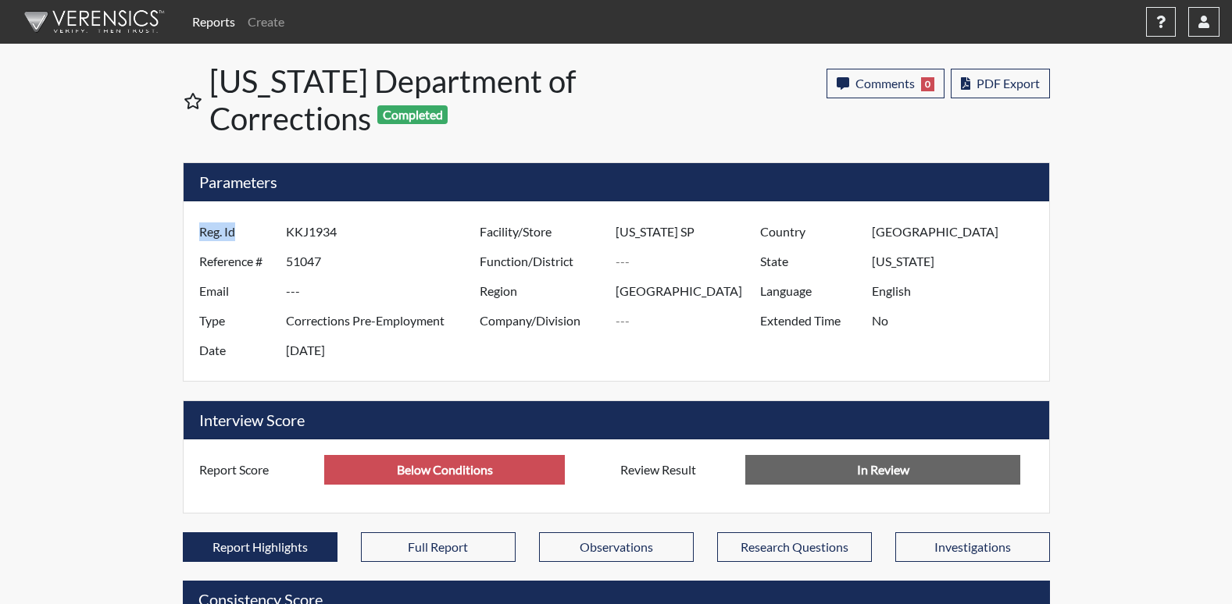
drag, startPoint x: 284, startPoint y: 226, endPoint x: 298, endPoint y: 235, distance: 17.1
click at [298, 235] on div "Reg. Id KKJ1934" at bounding box center [335, 232] width 296 height 30
drag, startPoint x: 338, startPoint y: 231, endPoint x: 284, endPoint y: 230, distance: 54.7
click at [284, 230] on div "Reg. Id KKJ1934" at bounding box center [335, 232] width 296 height 30
drag, startPoint x: 284, startPoint y: 230, endPoint x: 323, endPoint y: 228, distance: 39.9
